Goal: Information Seeking & Learning: Learn about a topic

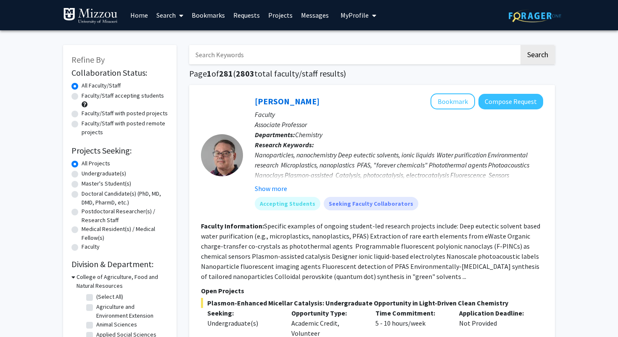
click at [261, 53] on input "Search Keywords" at bounding box center [354, 54] width 330 height 19
paste input "Carolyn Orbann"
type input "Carolyn Orbann"
click at [520, 45] on button "Search" at bounding box center [537, 54] width 34 height 19
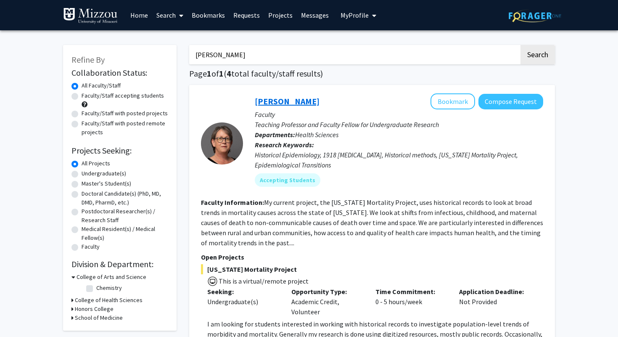
click at [278, 101] on link "Carolyn Orbann" at bounding box center [287, 101] width 65 height 11
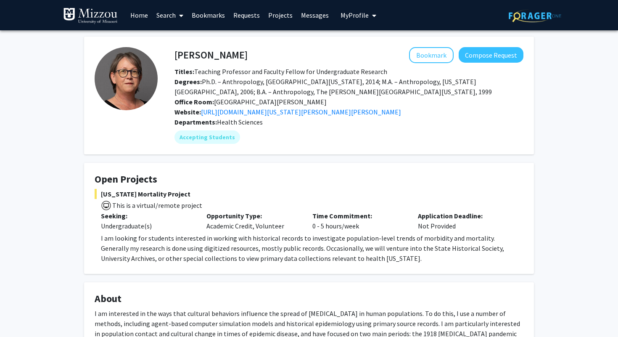
click at [101, 13] on img at bounding box center [90, 16] width 55 height 17
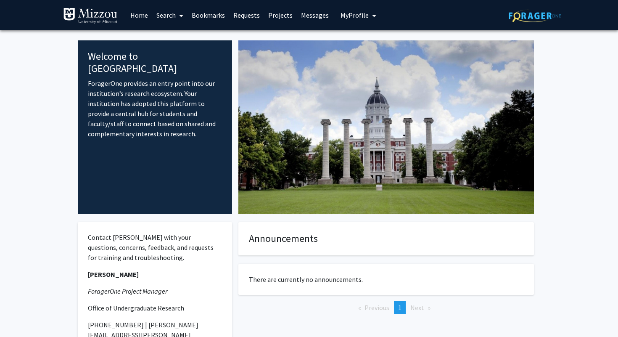
click at [133, 21] on link "Home" at bounding box center [139, 14] width 26 height 29
click at [169, 17] on link "Search" at bounding box center [169, 14] width 35 height 29
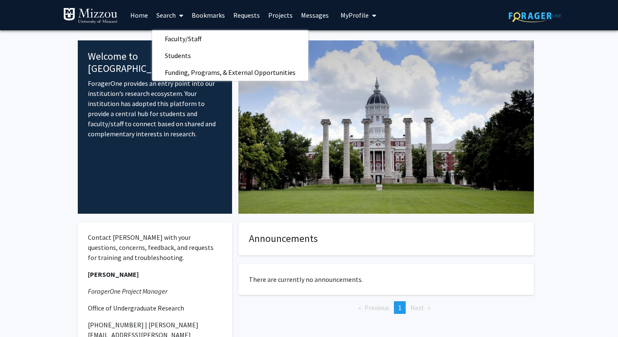
click at [96, 12] on img at bounding box center [90, 16] width 55 height 17
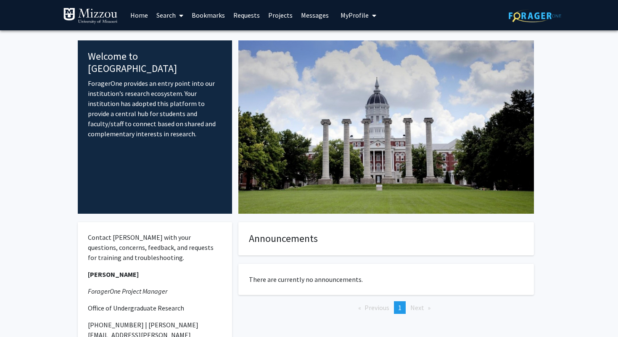
click at [82, 12] on img at bounding box center [90, 16] width 55 height 17
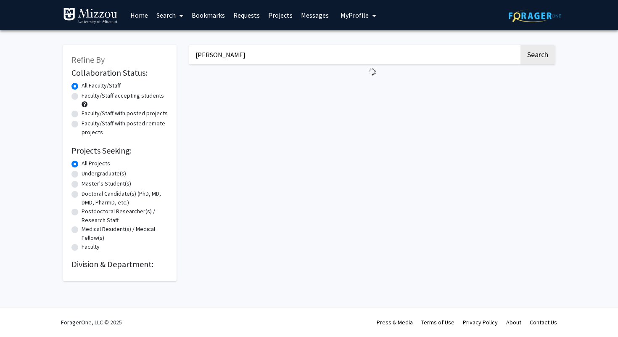
click at [235, 63] on input "Carolyn Orbann" at bounding box center [354, 54] width 330 height 19
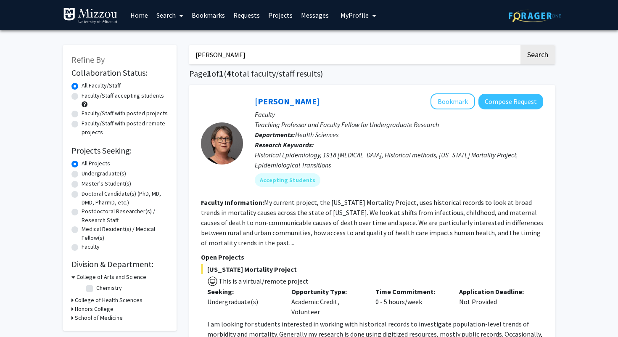
click at [235, 63] on input "Carolyn Orbann" at bounding box center [354, 54] width 330 height 19
paste input "[PERSON_NAME]"
type input "[PERSON_NAME]"
click at [520, 45] on button "Search" at bounding box center [537, 54] width 34 height 19
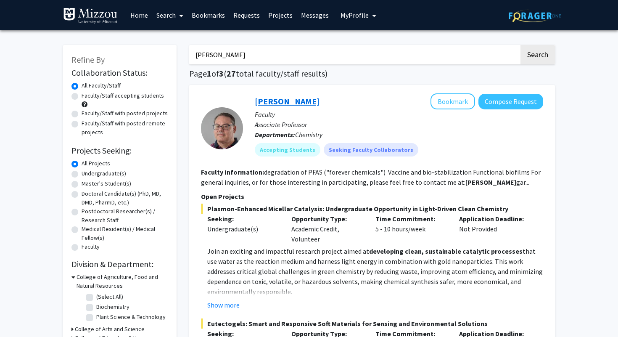
click at [274, 100] on link "[PERSON_NAME]" at bounding box center [287, 101] width 65 height 11
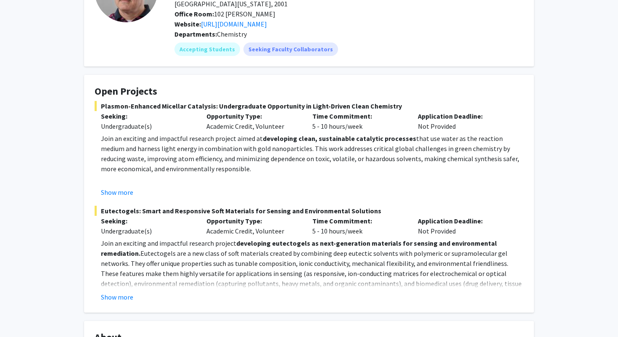
scroll to position [90, 0]
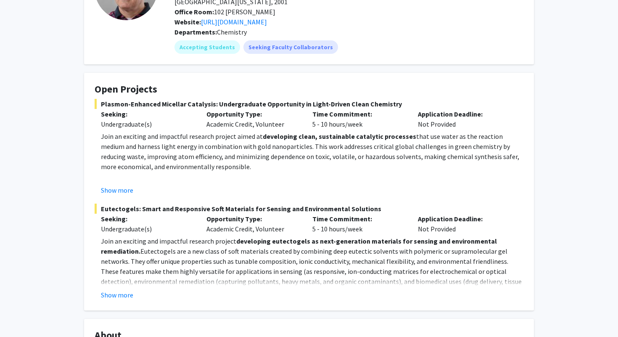
click at [122, 301] on fg-card "Open Projects Plasmon-Enhanced Micellar Catalysis: Undergraduate Opportunity in…" at bounding box center [309, 191] width 450 height 237
click at [122, 296] on button "Show more" at bounding box center [117, 295] width 32 height 10
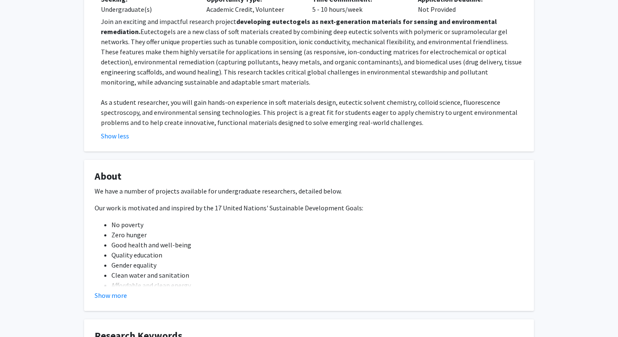
scroll to position [320, 0]
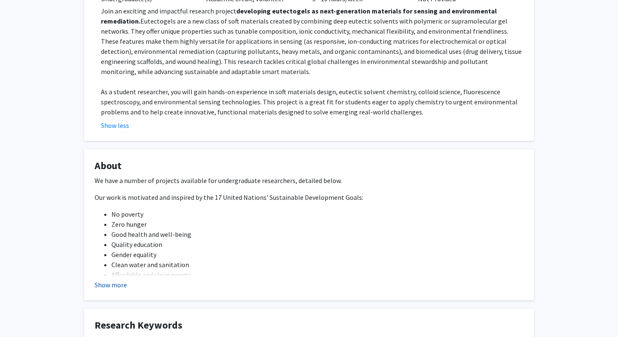
click at [109, 285] on button "Show more" at bounding box center [111, 284] width 32 height 10
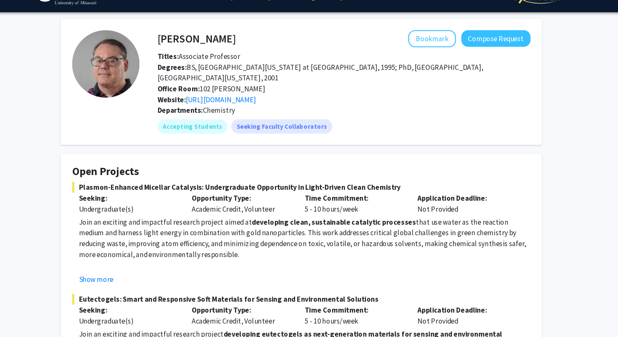
scroll to position [18, 0]
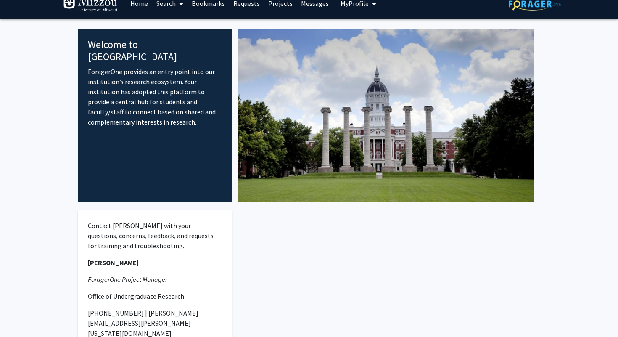
click at [67, 4] on img at bounding box center [90, 4] width 55 height 17
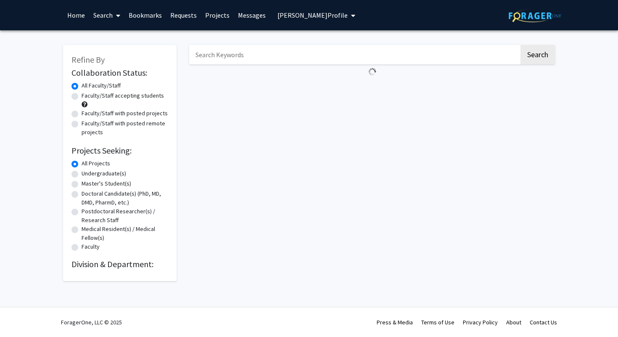
click at [272, 59] on input "Search Keywords" at bounding box center [354, 54] width 330 height 19
click at [264, 57] on input "Search Keywords" at bounding box center [354, 54] width 330 height 19
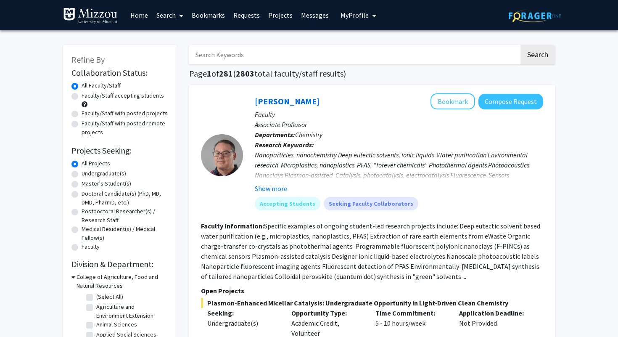
paste input "[PERSON_NAME]"
type input "[PERSON_NAME]"
click at [520, 45] on button "Search" at bounding box center [537, 54] width 34 height 19
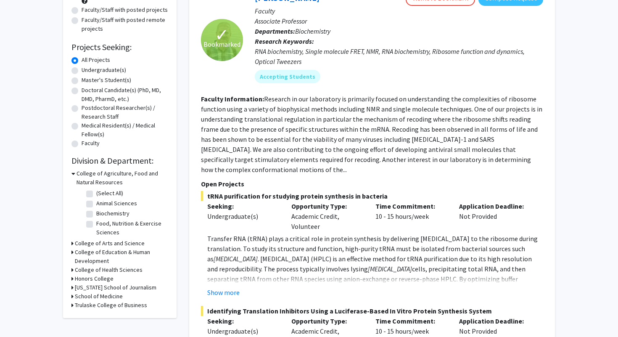
scroll to position [70, 0]
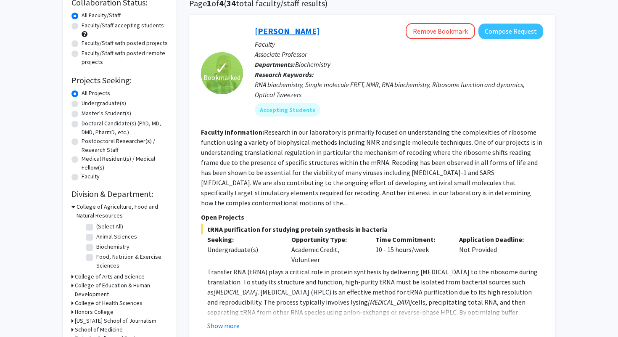
click at [285, 30] on link "[PERSON_NAME]" at bounding box center [287, 31] width 65 height 11
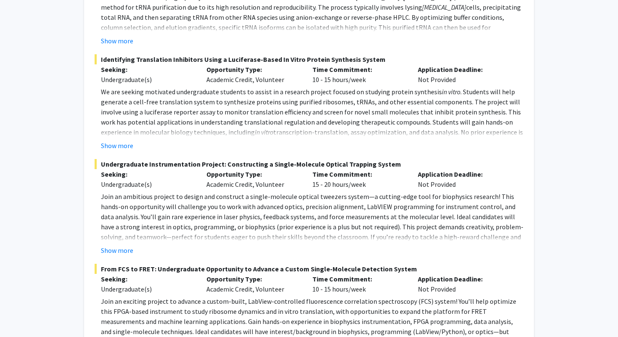
scroll to position [247, 0]
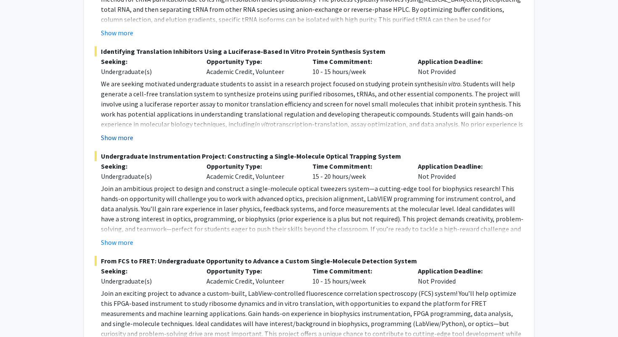
click at [122, 132] on button "Show more" at bounding box center [117, 137] width 32 height 10
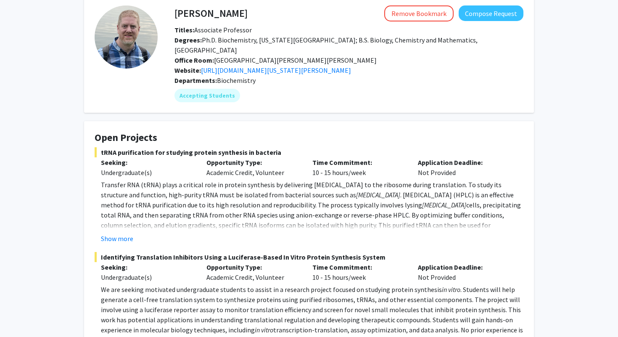
scroll to position [0, 0]
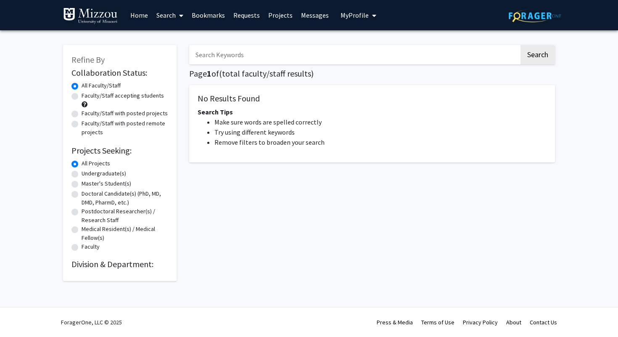
click at [232, 60] on input "Search Keywords" at bounding box center [354, 54] width 330 height 19
paste input "Kevin Cummings"
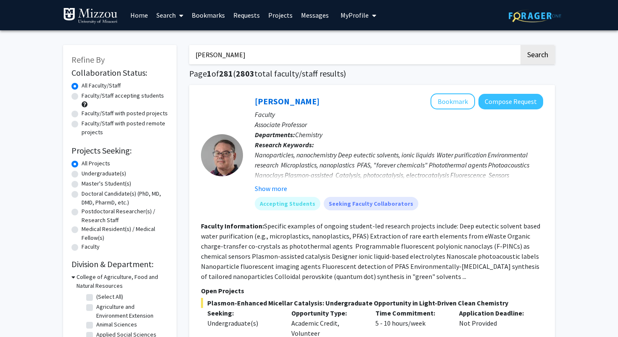
type input "Kevin Cummings"
click at [520, 45] on button "Search" at bounding box center [537, 54] width 34 height 19
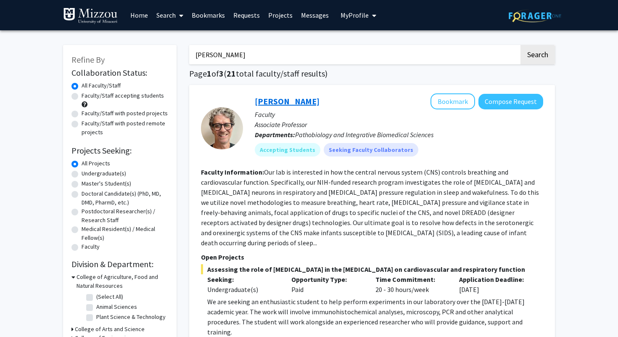
click at [271, 103] on link "Kevin Cummings" at bounding box center [287, 101] width 65 height 11
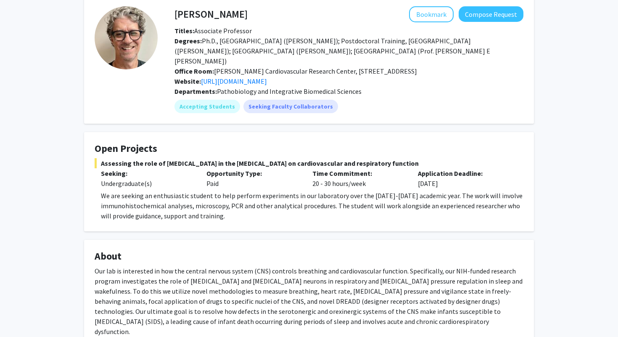
scroll to position [34, 0]
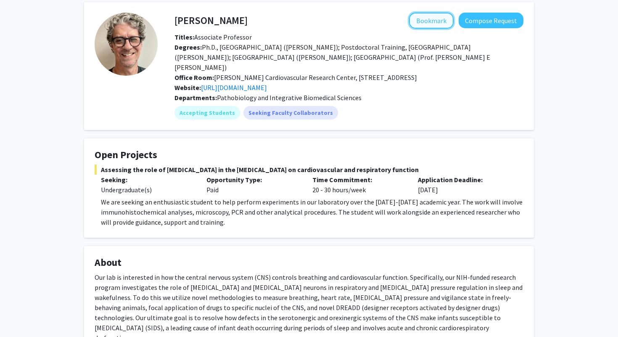
click at [441, 22] on button "Bookmark" at bounding box center [431, 21] width 45 height 16
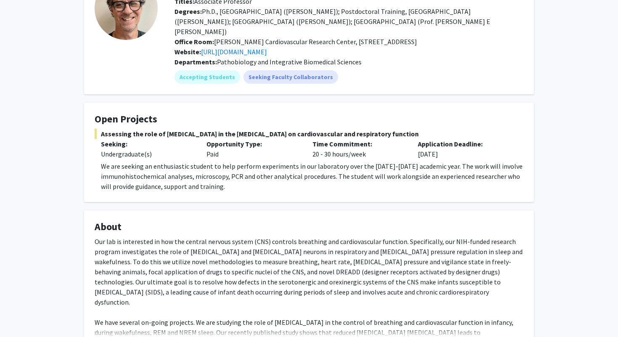
scroll to position [71, 0]
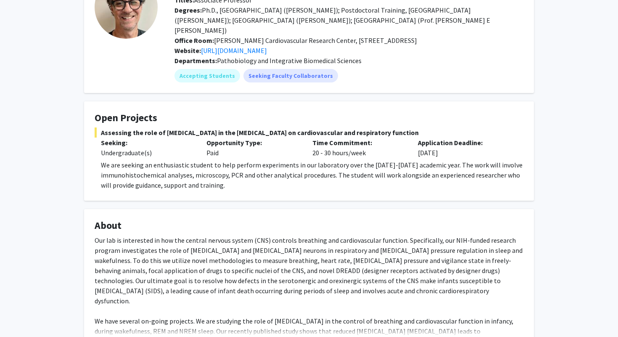
click at [356, 160] on p "We are seeking an enthusiastic student to help perform experiments in our labor…" at bounding box center [312, 175] width 422 height 30
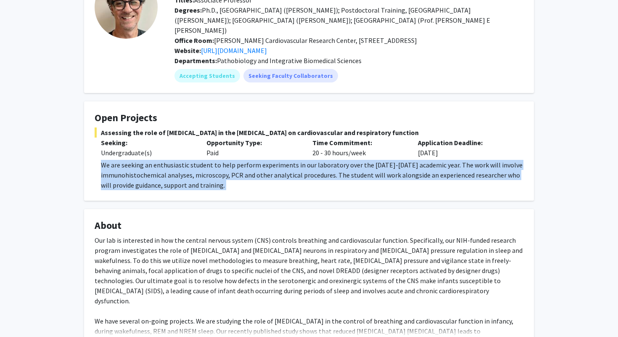
click at [356, 160] on p "We are seeking an enthusiastic student to help perform experiments in our labor…" at bounding box center [312, 175] width 422 height 30
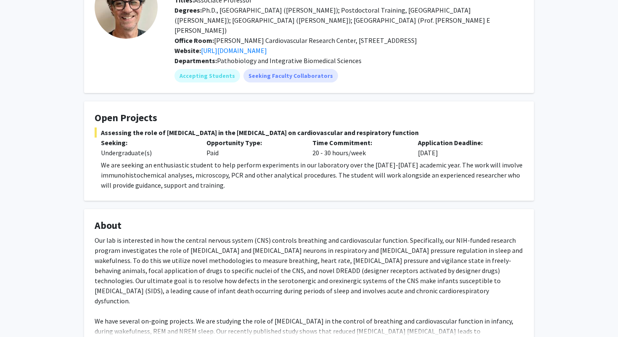
click at [358, 160] on p "We are seeking an enthusiastic student to help perform experiments in our labor…" at bounding box center [312, 175] width 422 height 30
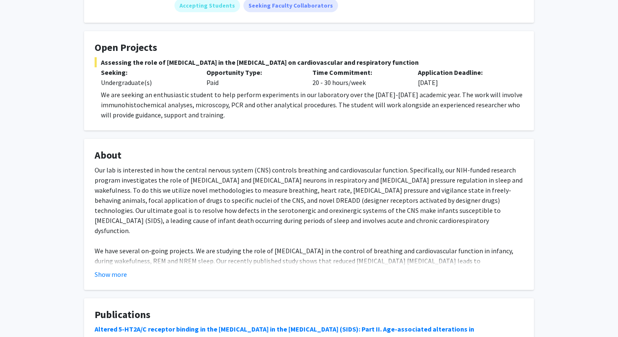
scroll to position [159, 0]
